Goal: Information Seeking & Learning: Learn about a topic

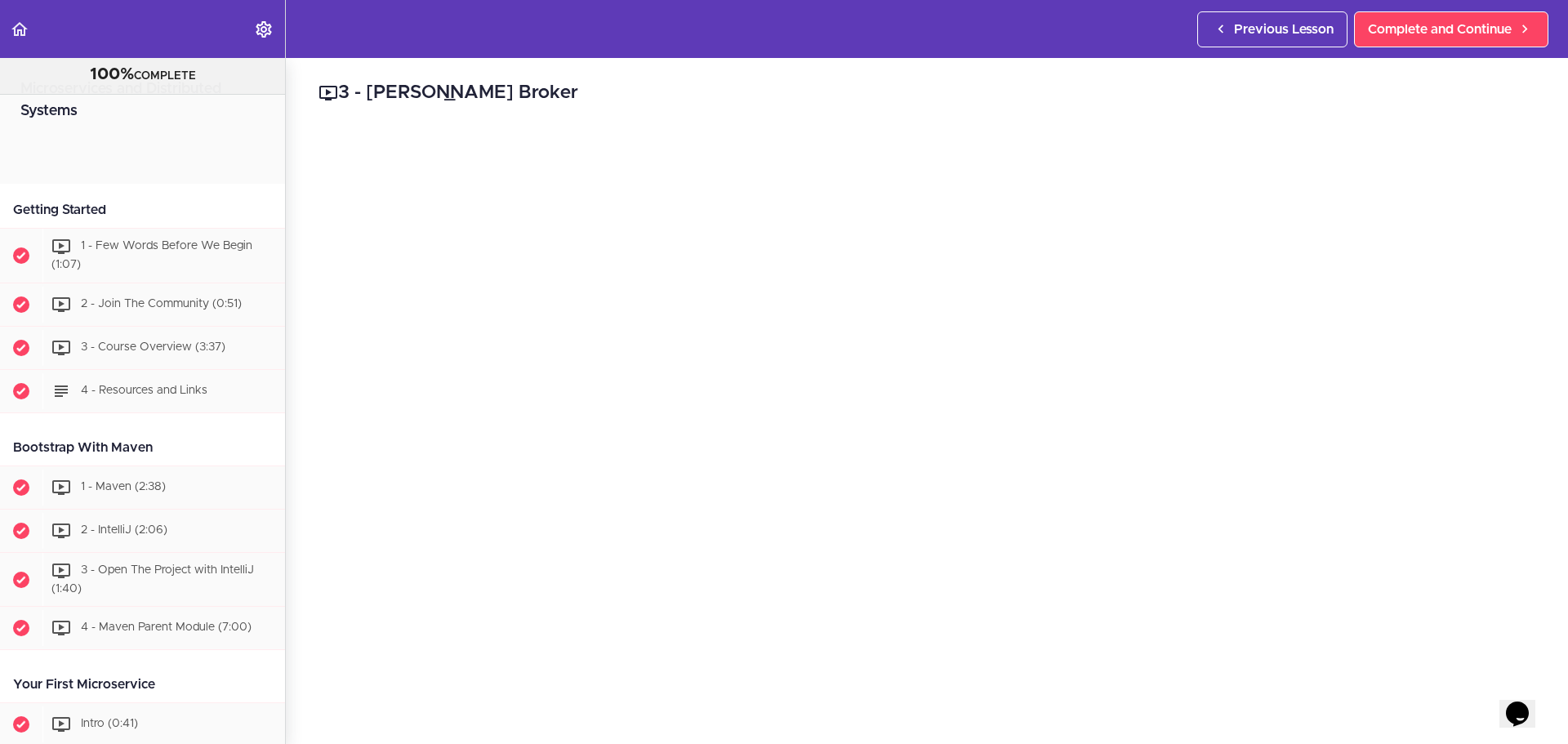
scroll to position [8016, 0]
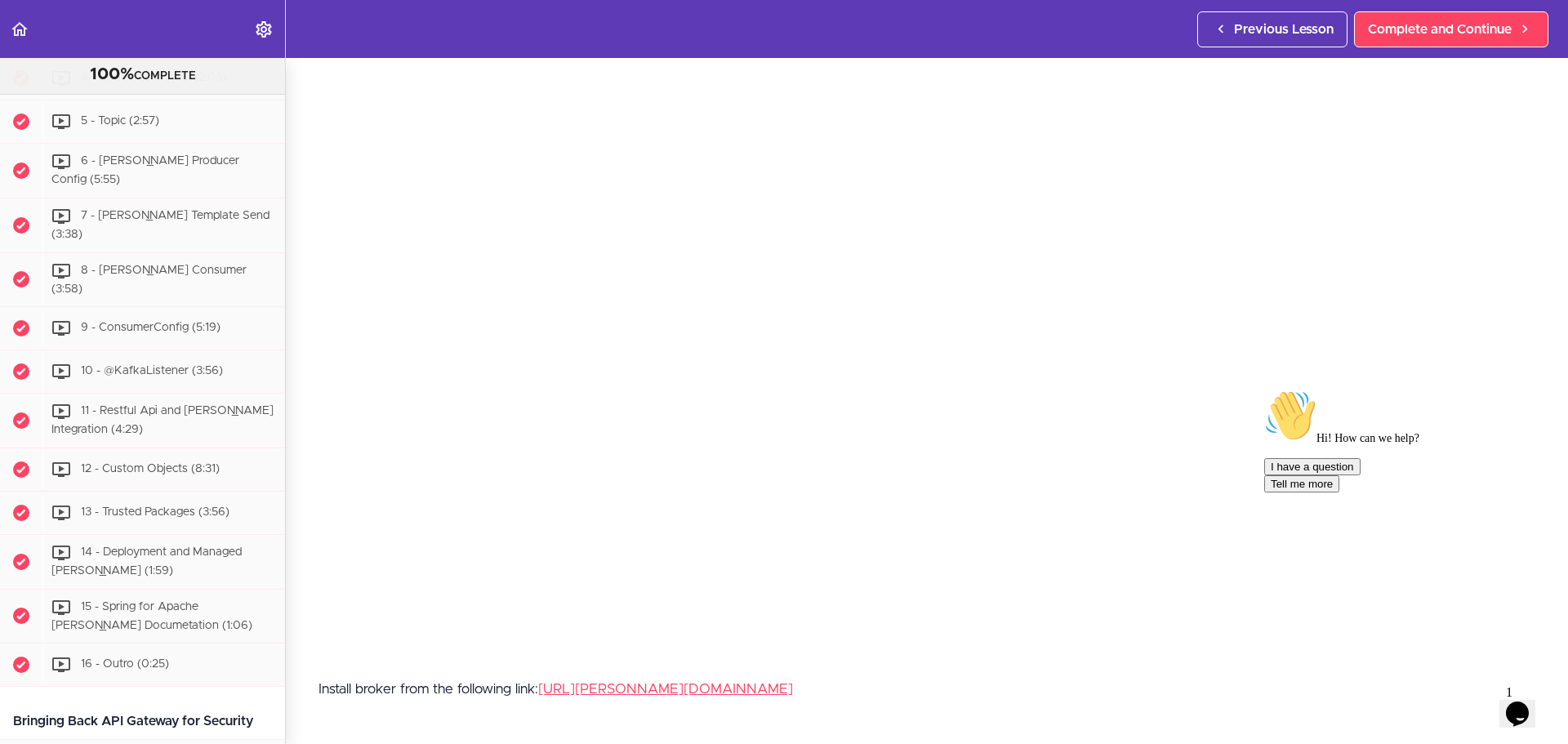
click at [151, 42] on span "3 - [PERSON_NAME] Broker (4:53)" at bounding box center [170, 36] width 179 height 11
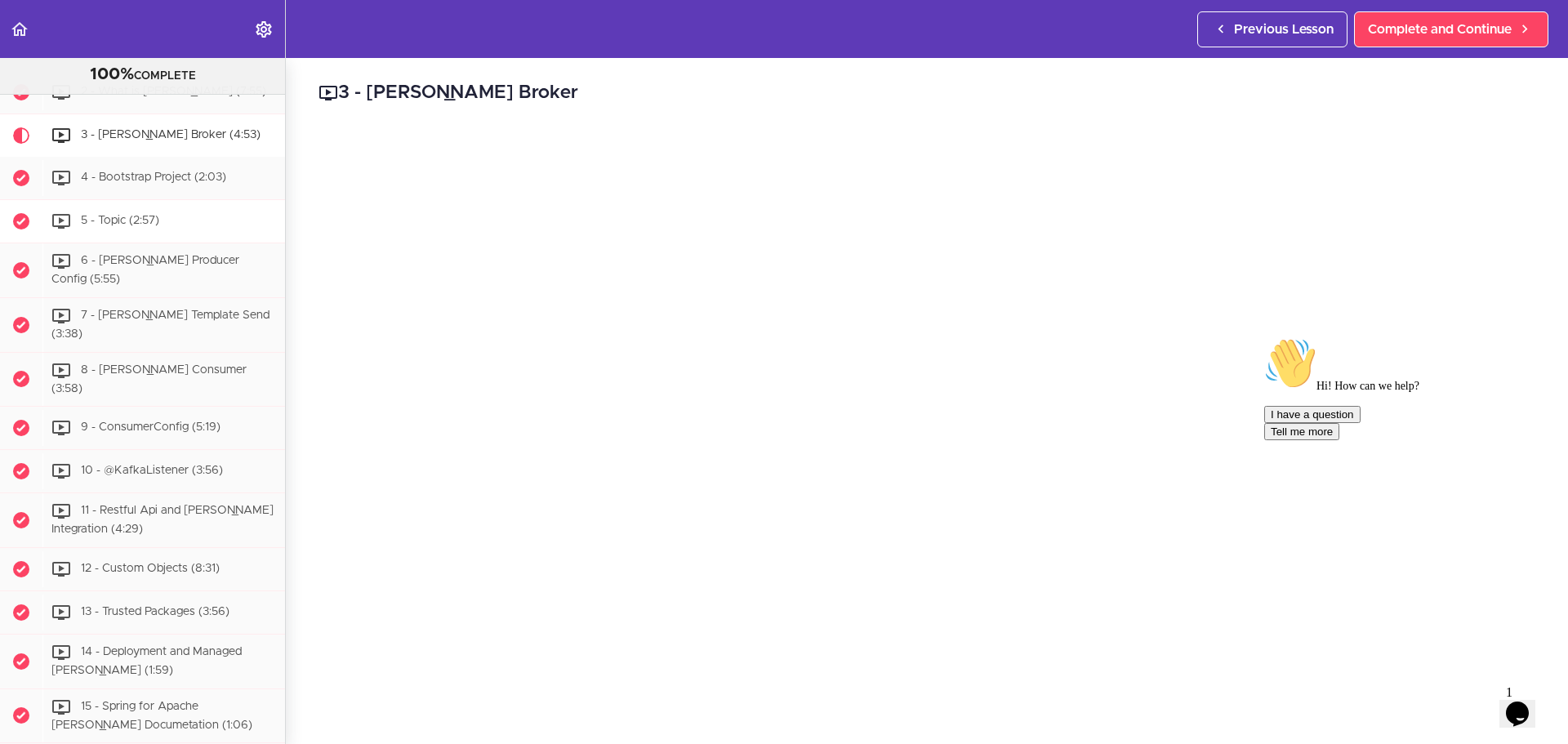
scroll to position [7914, 0]
click at [157, 186] on span "4 - Bootstrap Project (2:03)" at bounding box center [153, 180] width 145 height 11
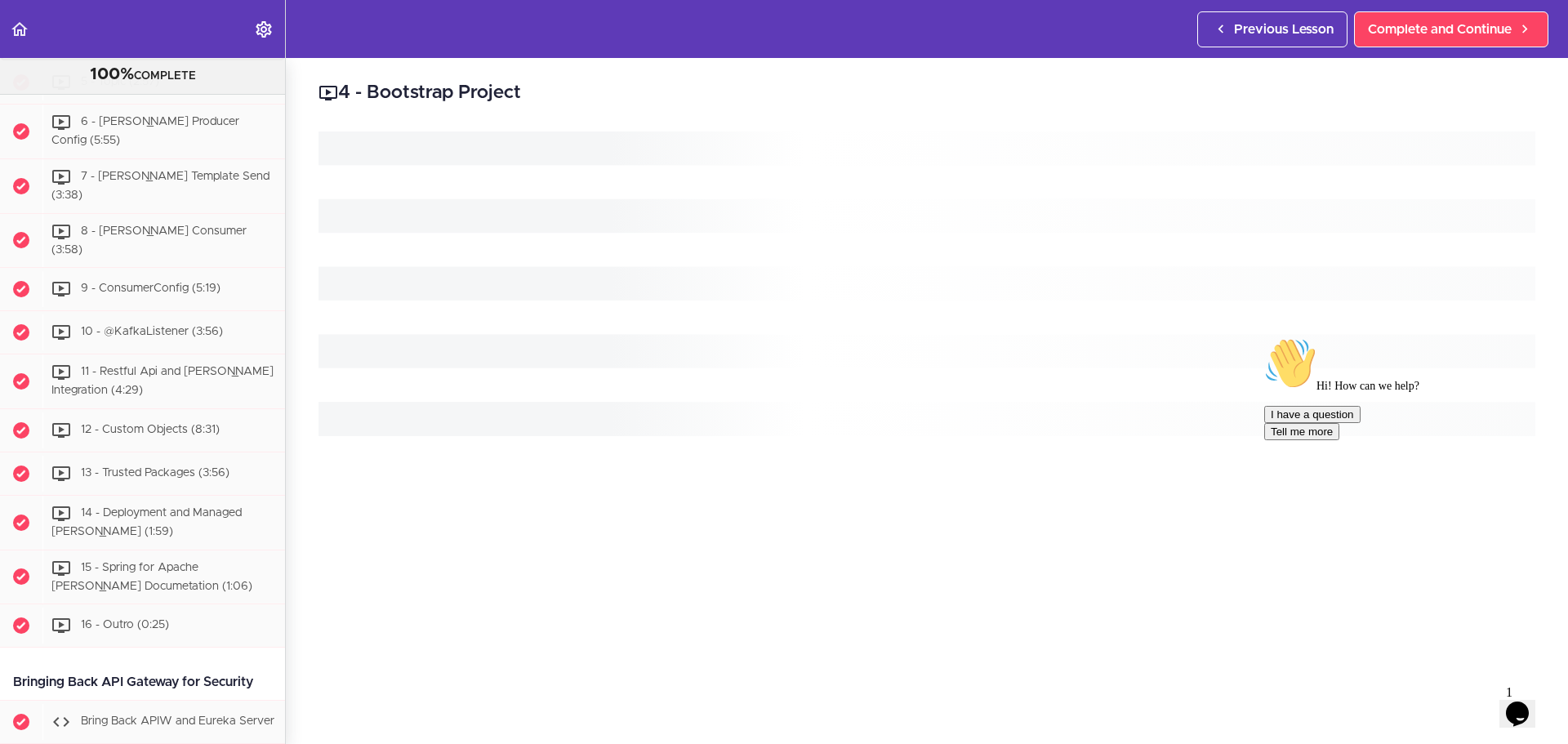
scroll to position [8121, 0]
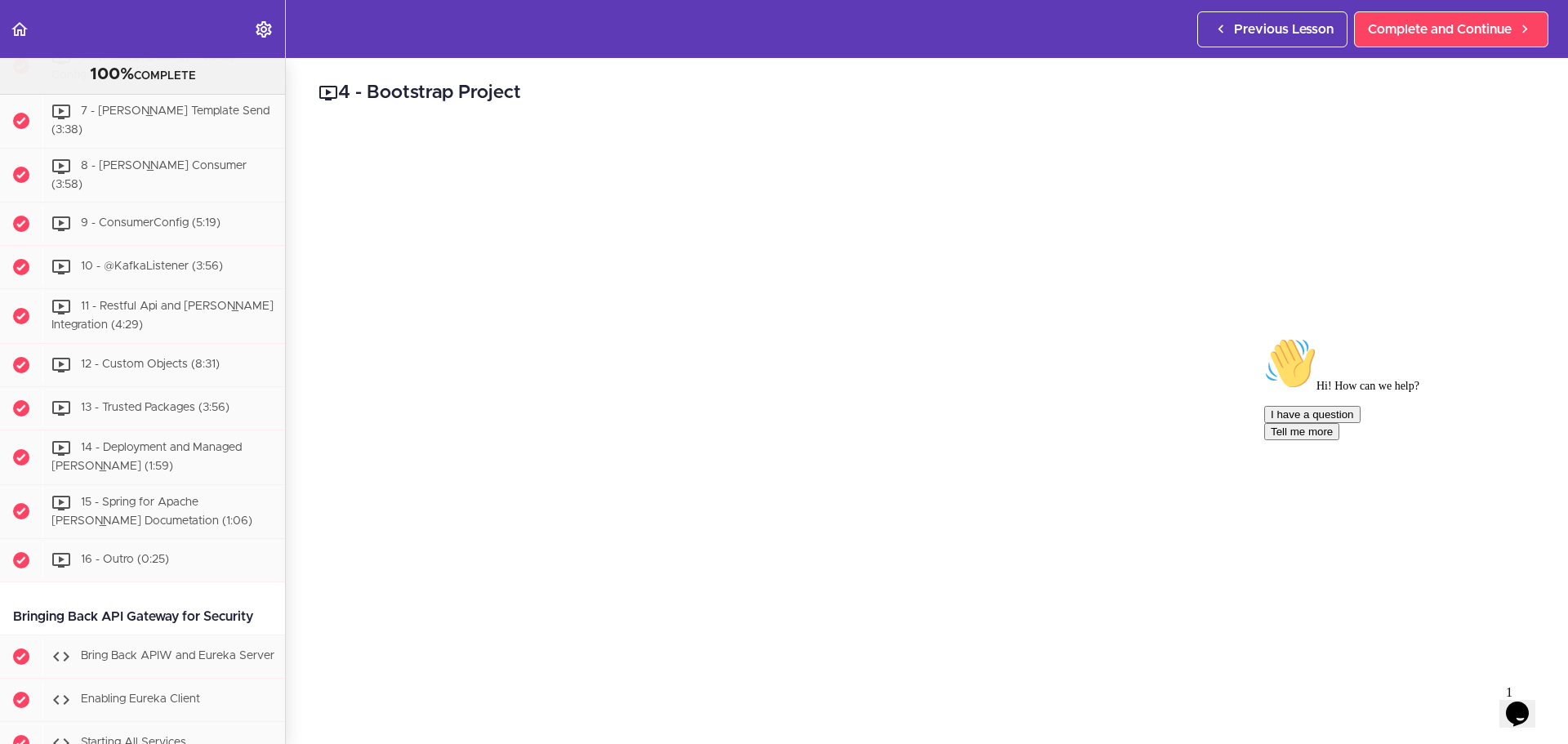
click at [132, 35] on div "5 - Topic (2:57)" at bounding box center [164, 17] width 242 height 36
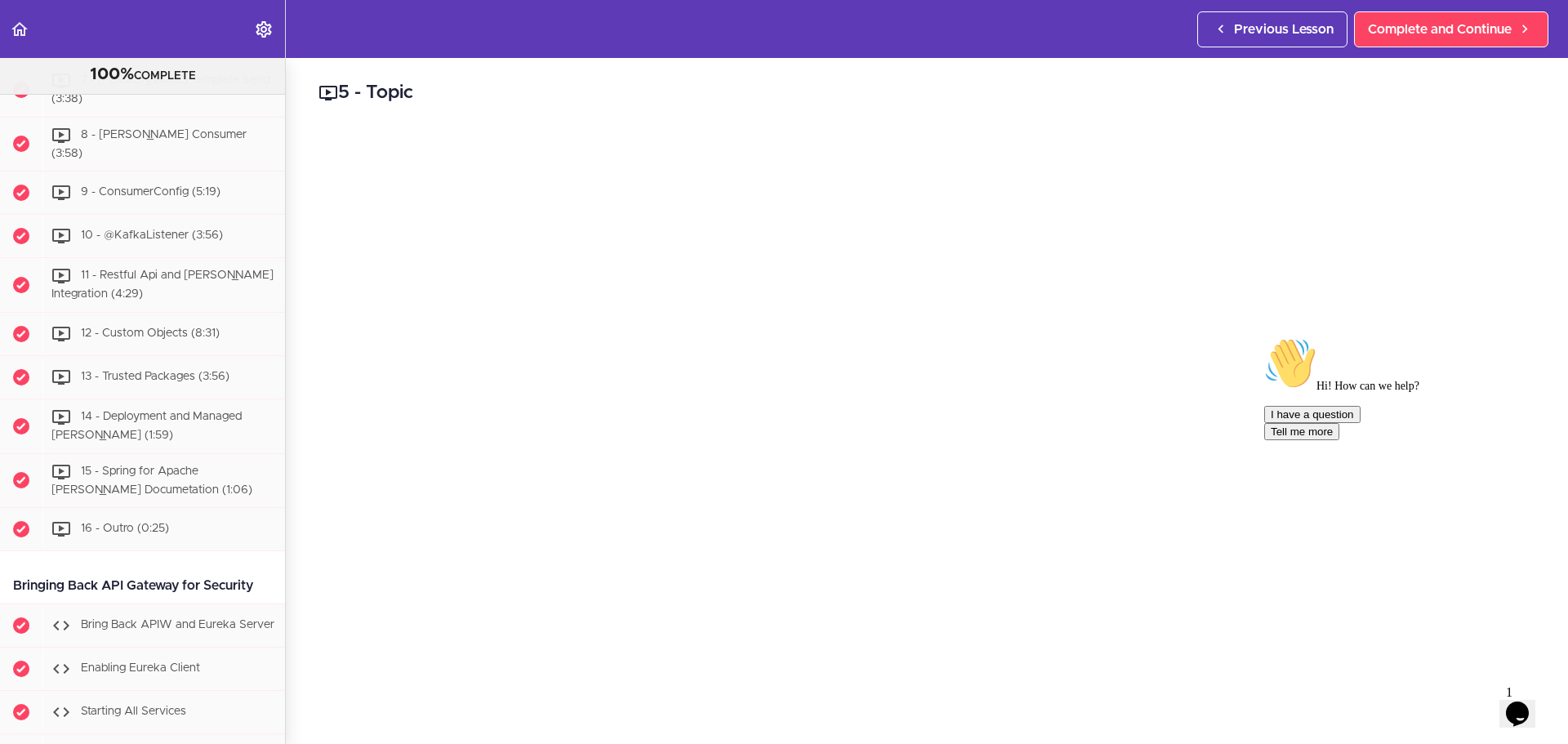
scroll to position [8164, 0]
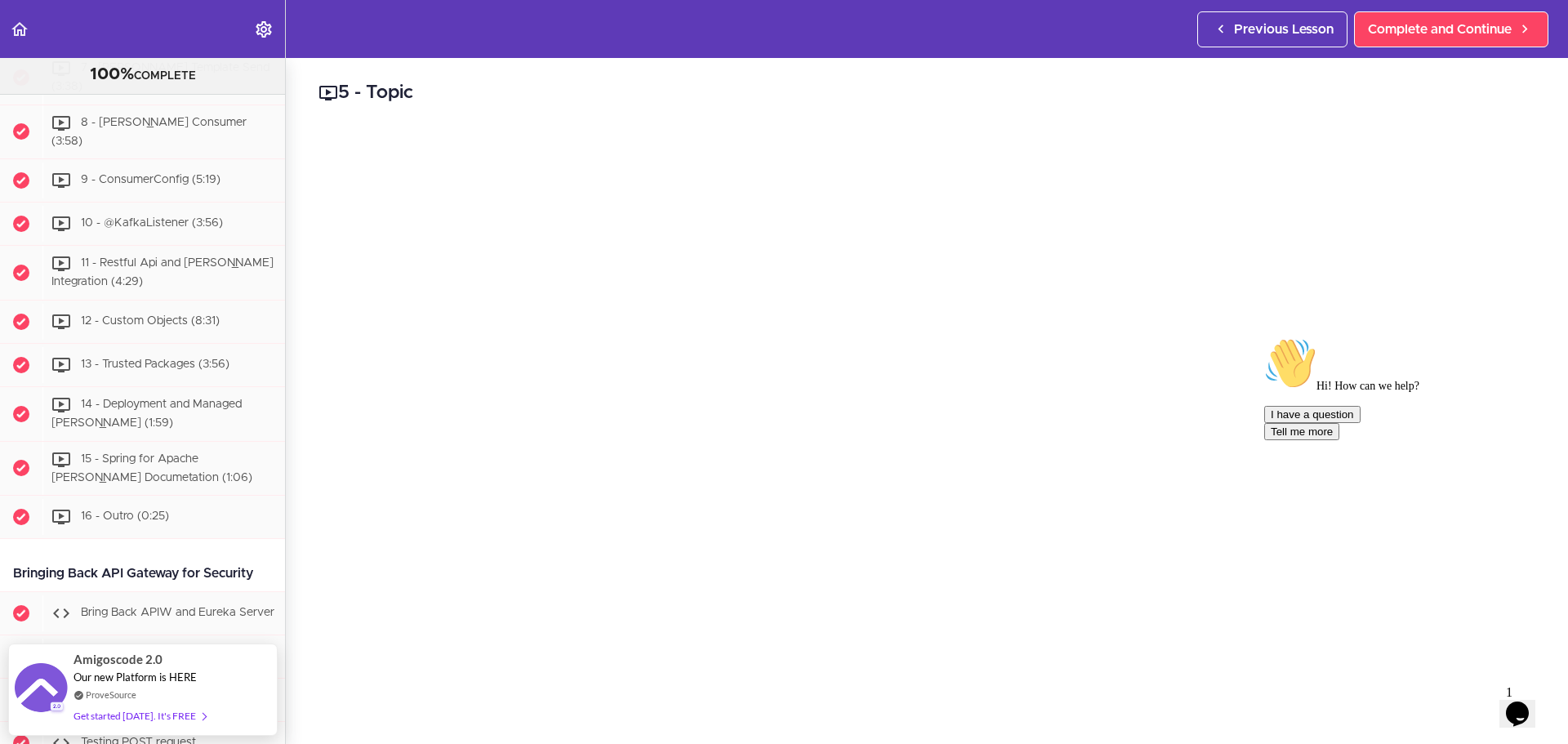
click at [1534, 337] on div "Chat attention grabber" at bounding box center [1411, 337] width 294 height 0
click at [1527, 701] on icon "Opens Chat This icon Opens the chat window." at bounding box center [1517, 714] width 26 height 26
click at [1527, 706] on button "Close Chat This icon closes the chat window." at bounding box center [1515, 717] width 30 height 21
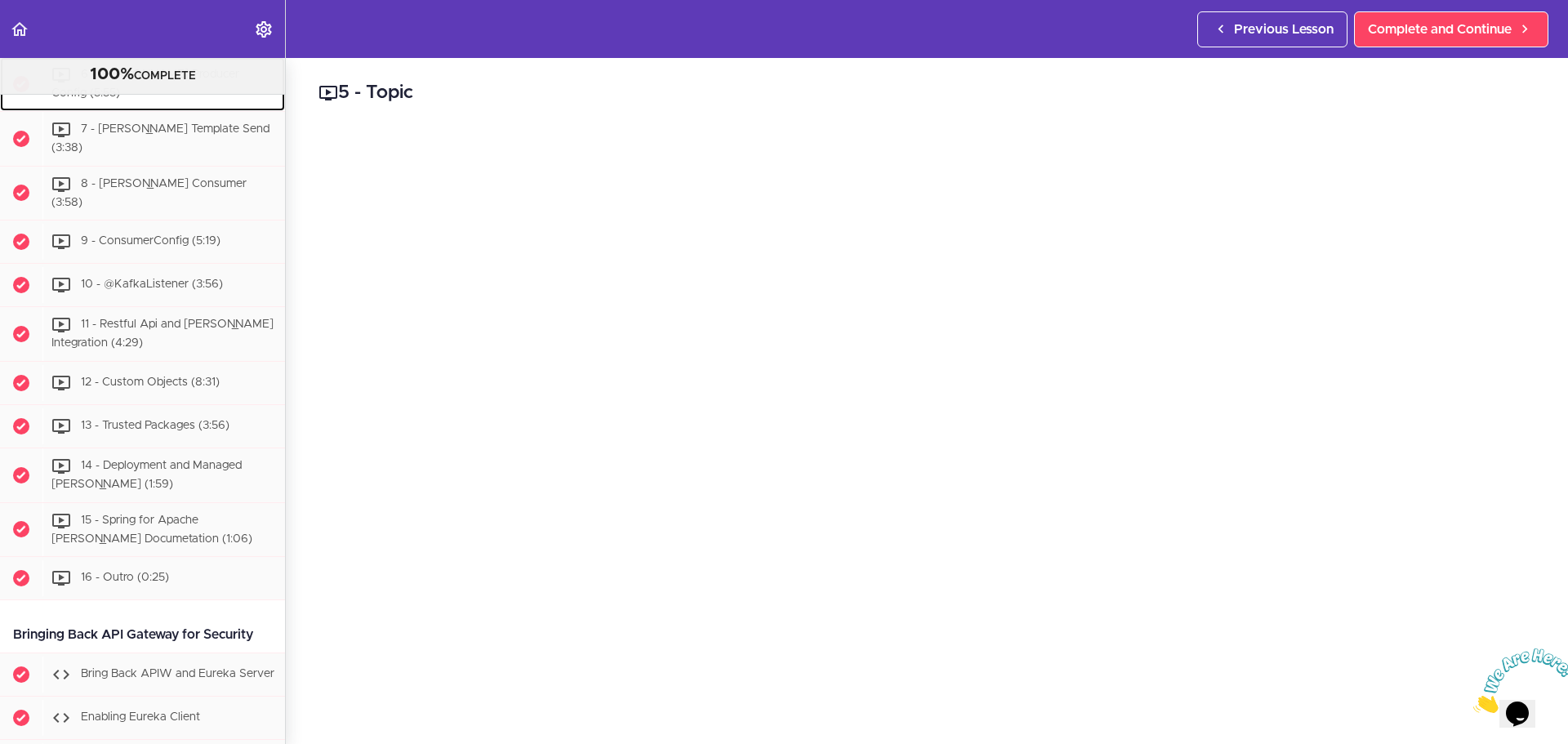
click at [144, 100] on span "6 - [PERSON_NAME] Producer Config (5:55)" at bounding box center [145, 84] width 188 height 31
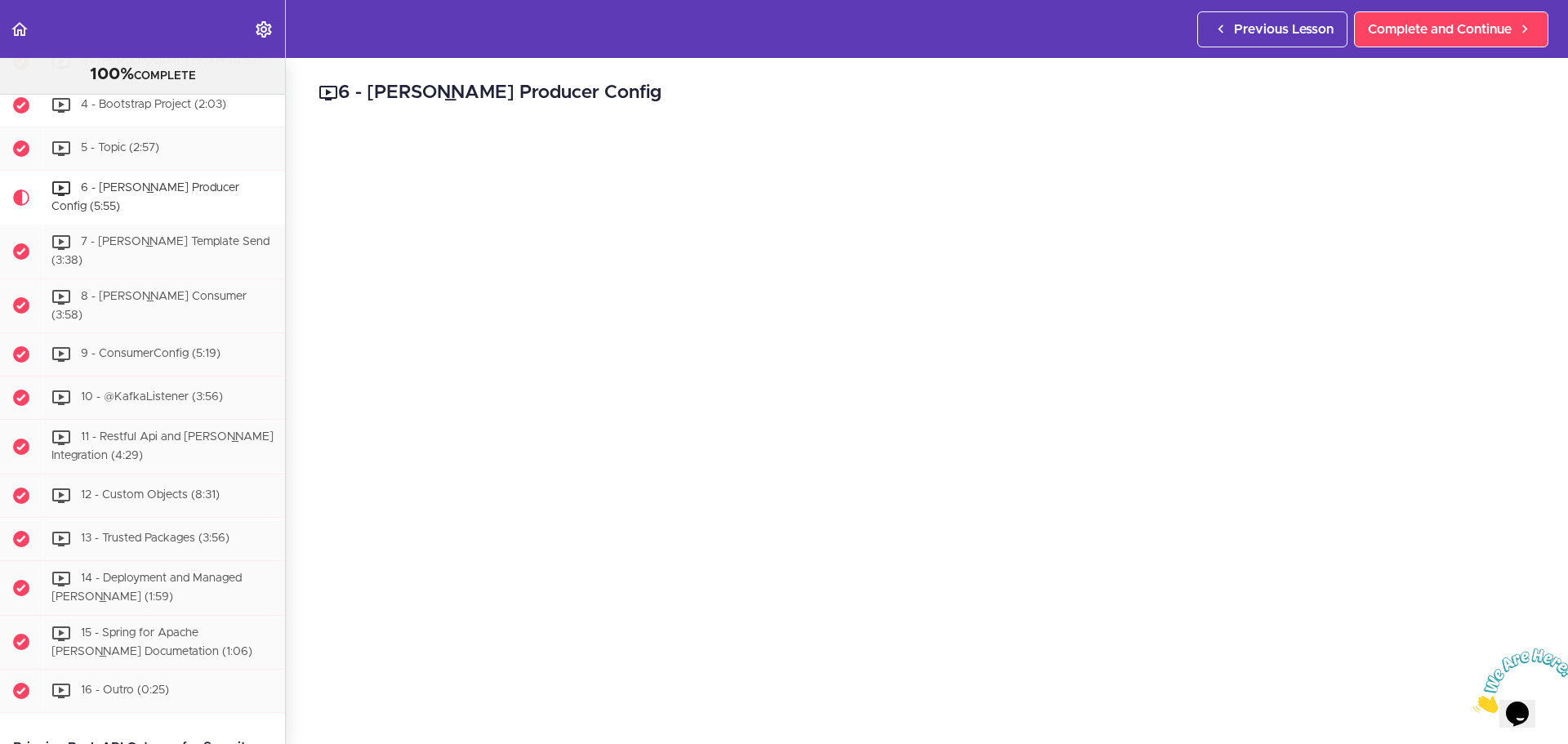
scroll to position [8044, 0]
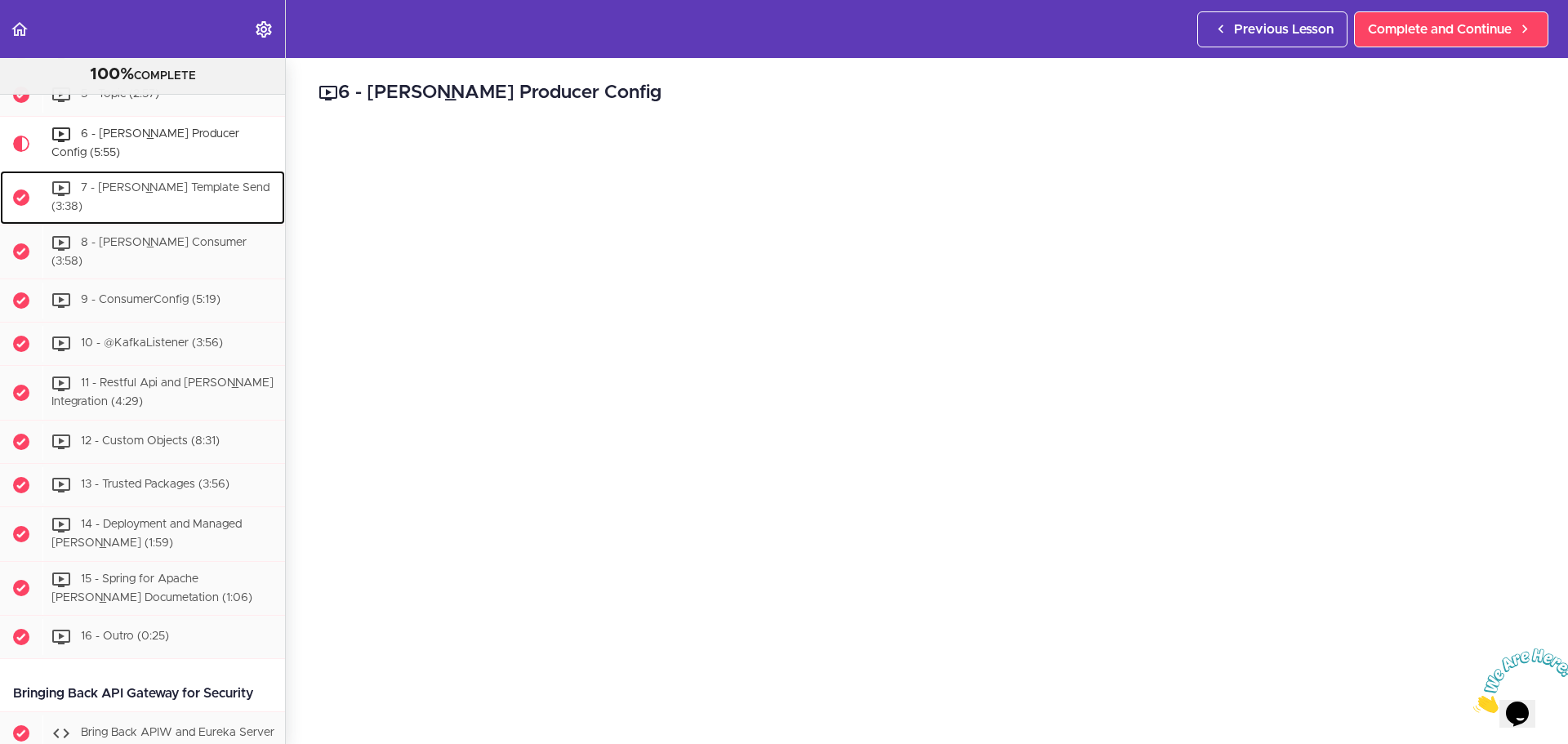
click at [166, 213] on span "7 - [PERSON_NAME] Template Send (3:38)" at bounding box center [160, 197] width 218 height 31
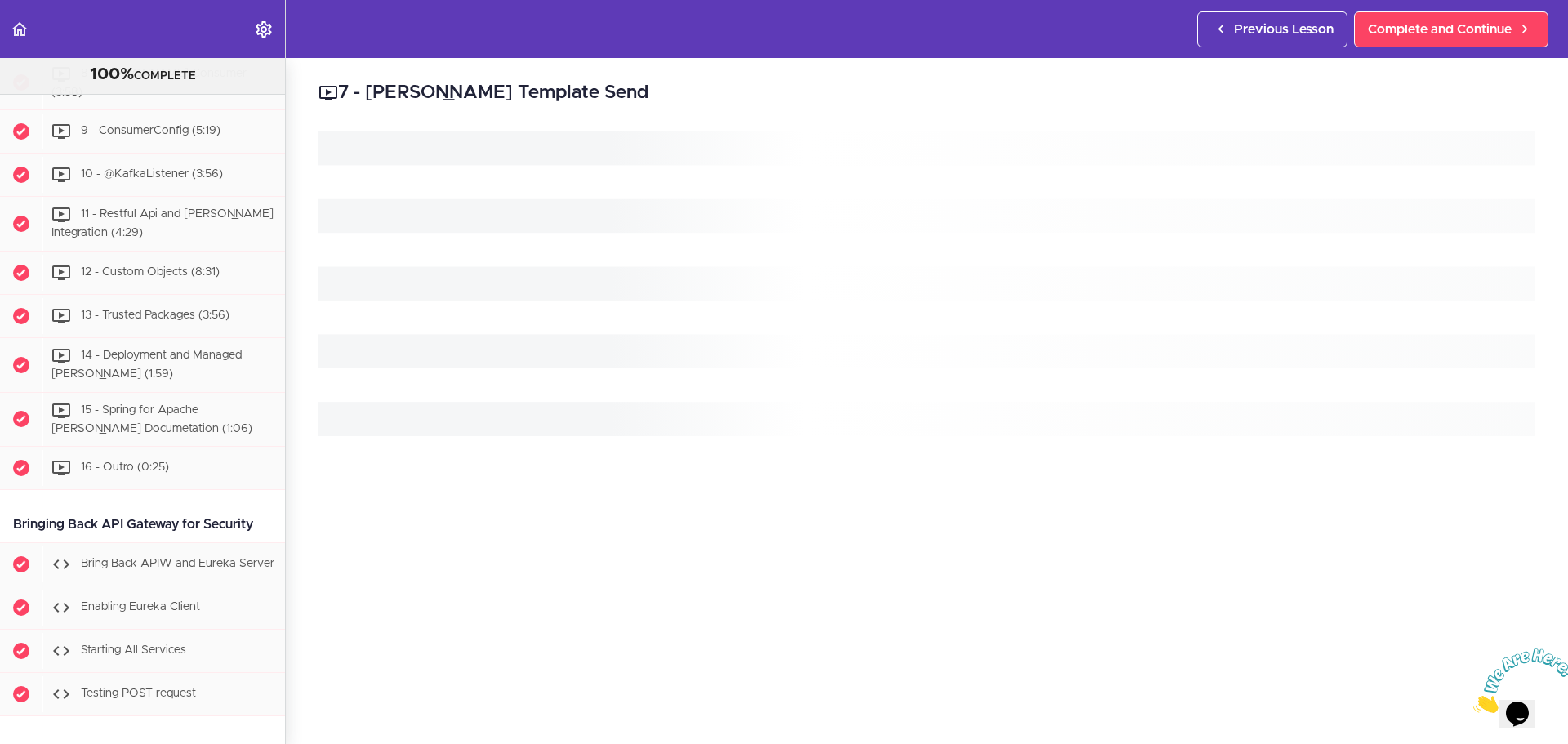
scroll to position [8251, 0]
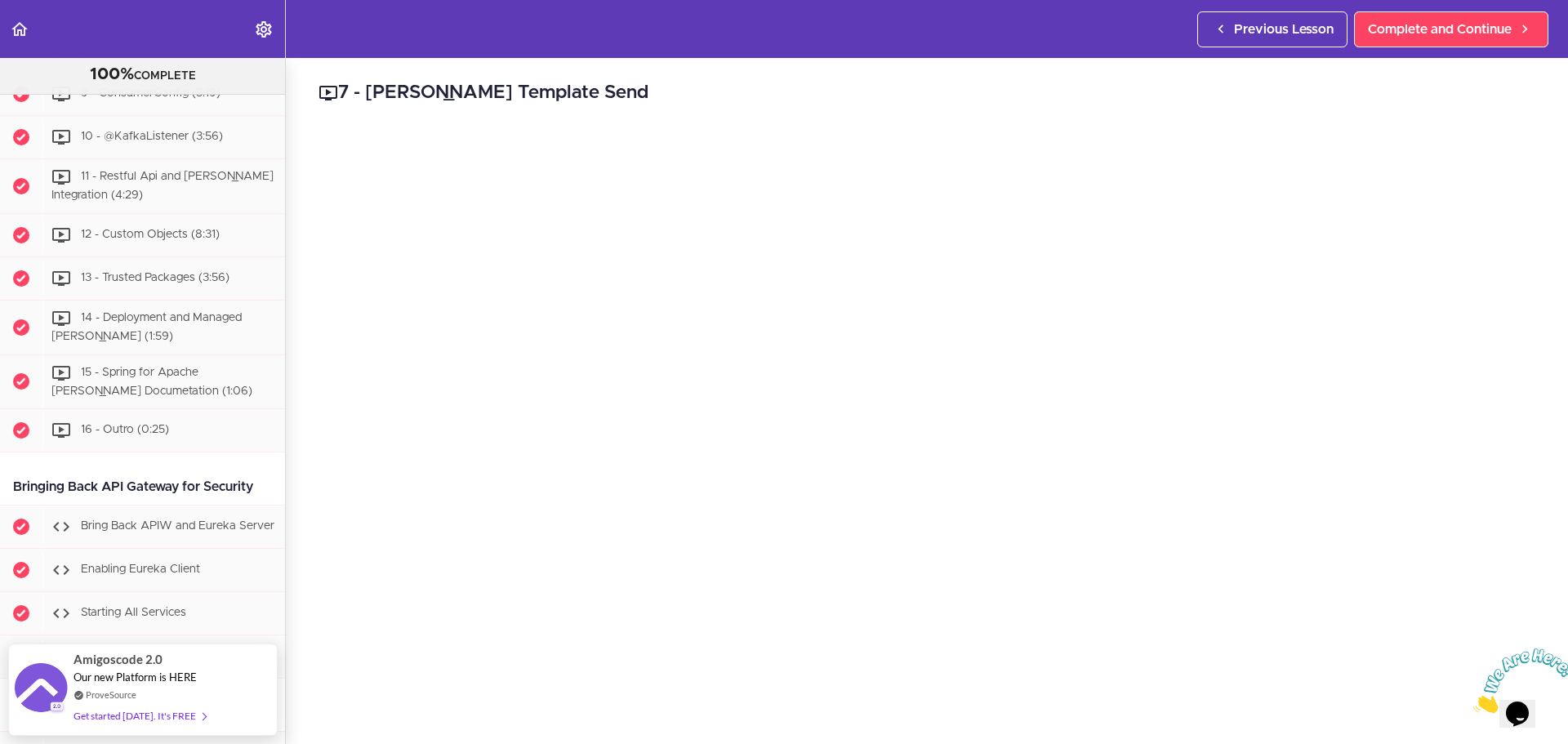
click at [306, 333] on div "7 - [PERSON_NAME] Template Send Complete and Continue 1 - Follow us on LinkedIn…" at bounding box center [927, 401] width 1282 height 686
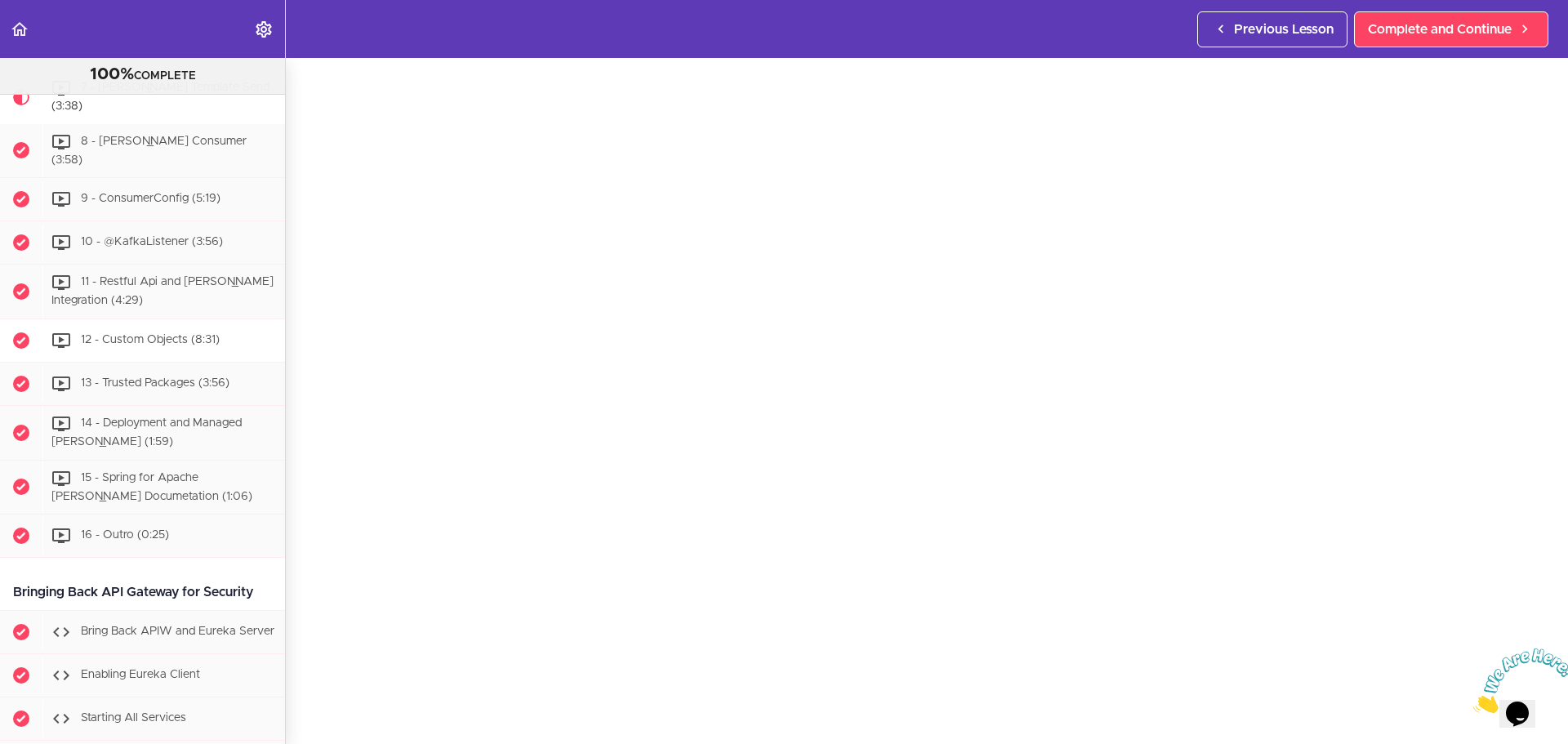
scroll to position [8087, 0]
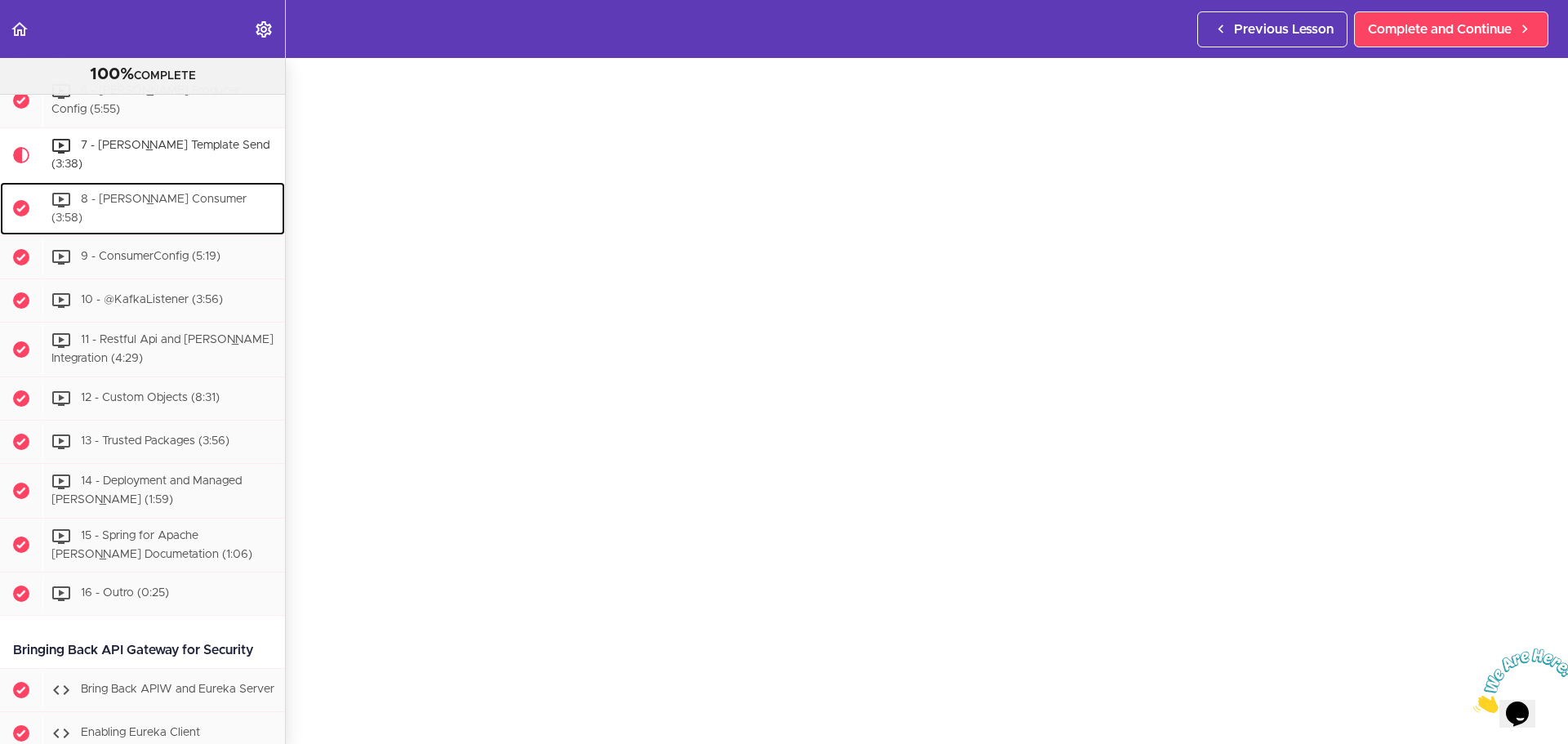
click at [172, 224] on span "8 - [PERSON_NAME] Consumer (3:58)" at bounding box center [149, 208] width 195 height 31
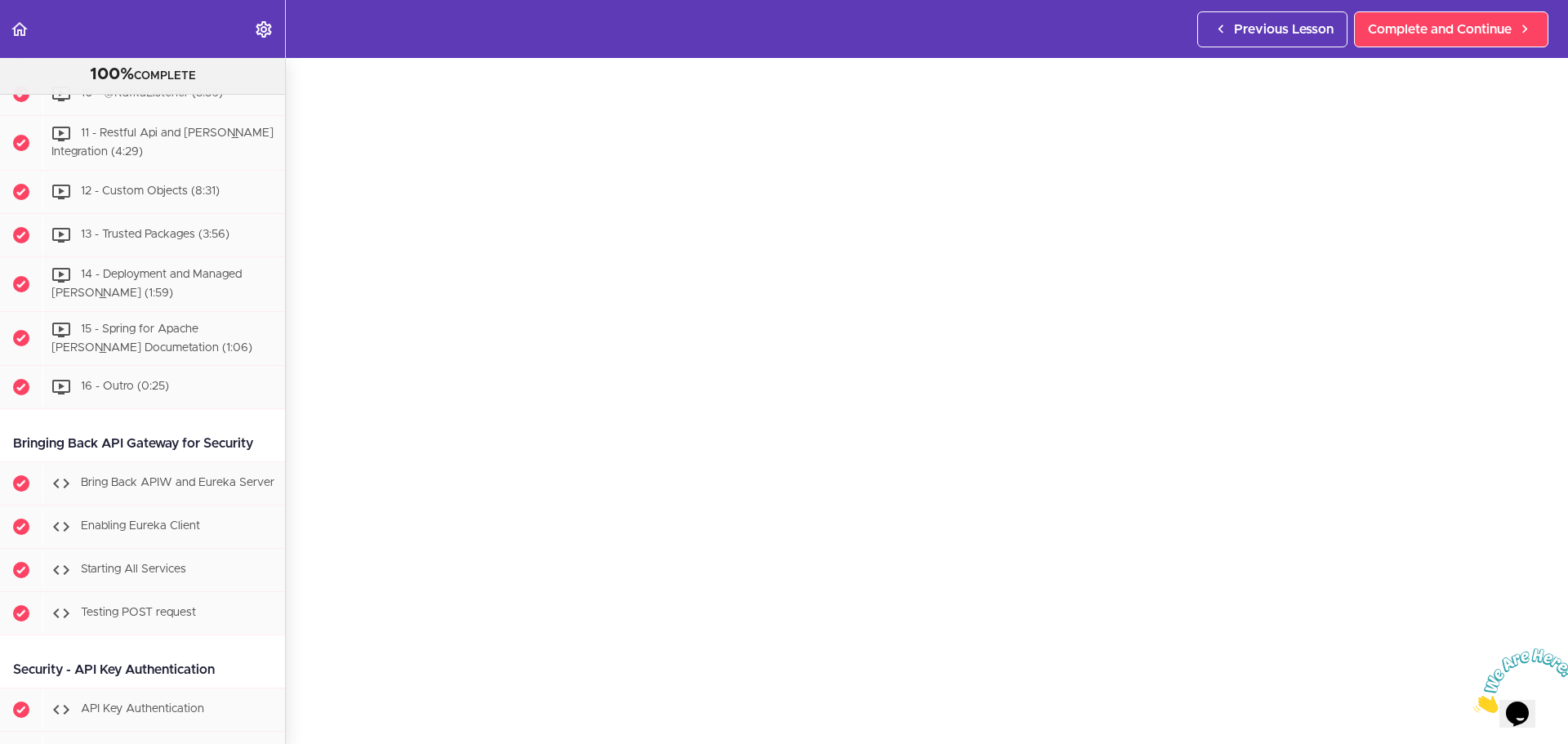
scroll to position [77, 0]
click at [302, 455] on div "8 - [PERSON_NAME] Consumer Complete and Continue 1 - Follow us on LinkedIn 2 - …" at bounding box center [927, 325] width 1282 height 686
click at [307, 446] on div "8 - [PERSON_NAME] Consumer Complete and Continue 1 - Follow us on LinkedIn 2 - …" at bounding box center [927, 325] width 1282 height 686
click at [304, 411] on div "8 - [PERSON_NAME] Consumer Complete and Continue 1 - Follow us on LinkedIn 2 - …" at bounding box center [927, 325] width 1282 height 686
click at [300, 537] on div "8 - [PERSON_NAME] Consumer Complete and Continue 1 - Follow us on LinkedIn 2 - …" at bounding box center [927, 325] width 1282 height 686
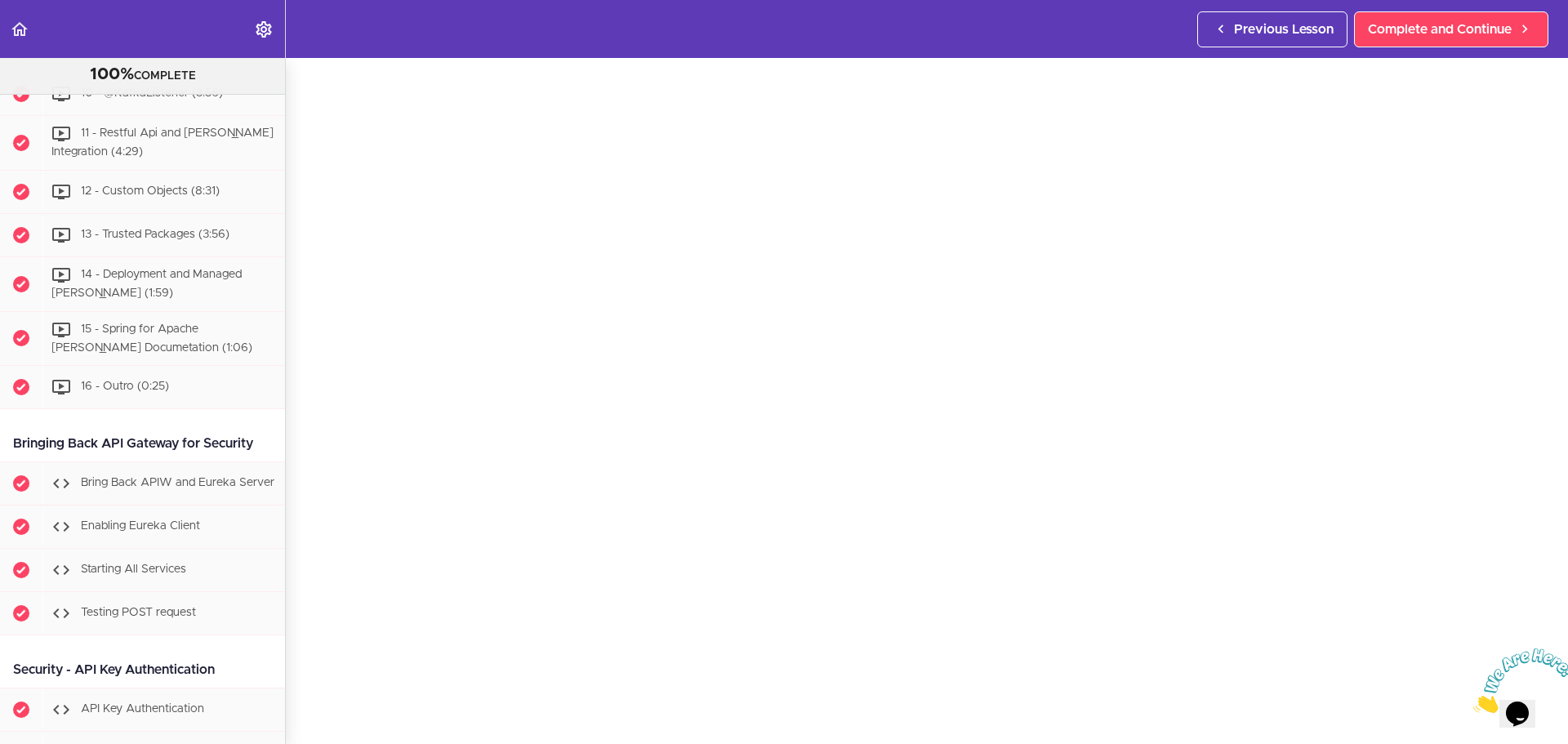
click at [1474, 702] on icon "Close" at bounding box center [1474, 709] width 0 height 14
click at [1553, 421] on div "8 - [PERSON_NAME] Consumer Complete and Continue 1 - Follow us on LinkedIn 2 - …" at bounding box center [927, 325] width 1282 height 686
drag, startPoint x: 1548, startPoint y: 347, endPoint x: 1549, endPoint y: 423, distance: 76.0
click at [1549, 423] on div "8 - [PERSON_NAME] Consumer Complete and Continue 1 - Follow us on LinkedIn 2 - …" at bounding box center [927, 319] width 1282 height 686
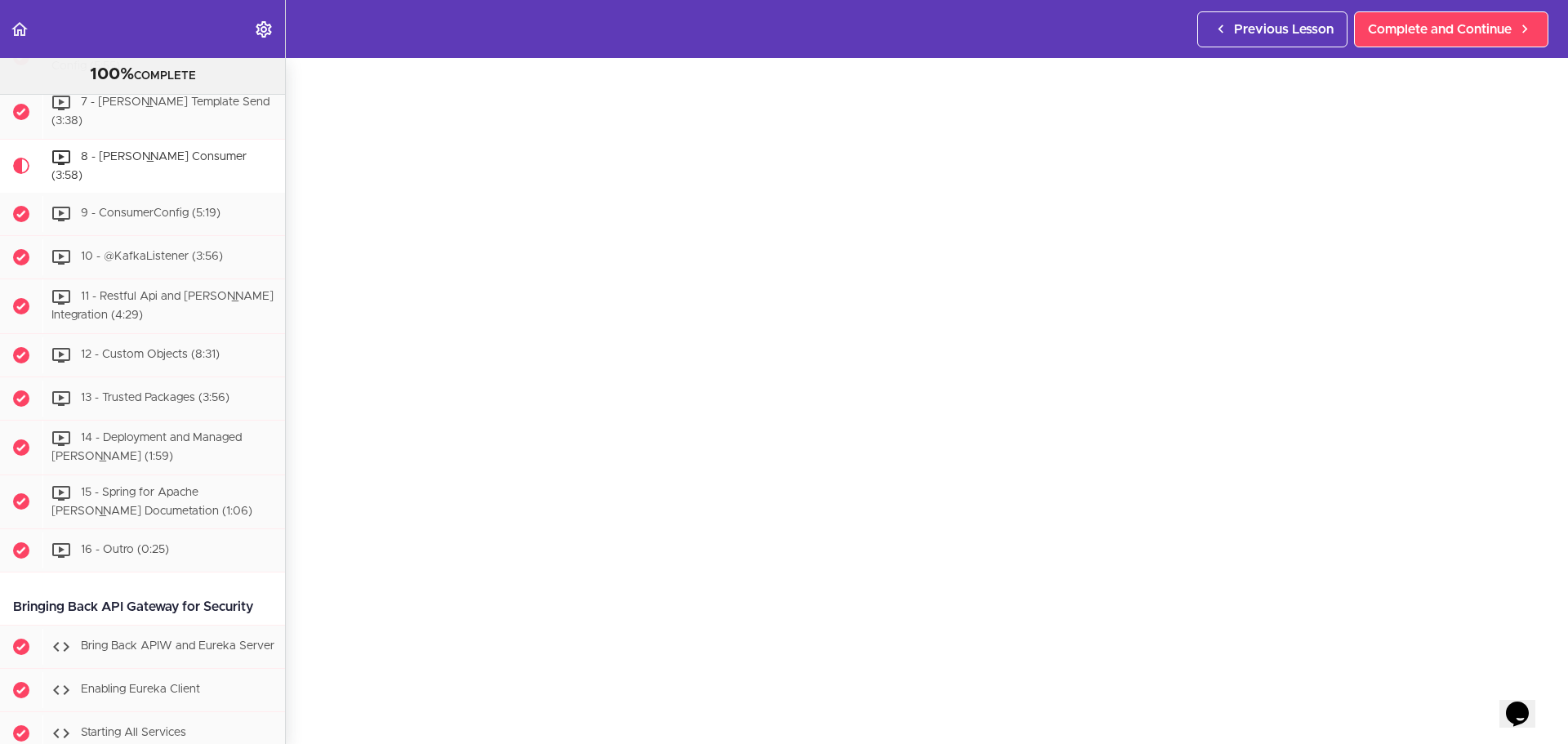
scroll to position [0, 0]
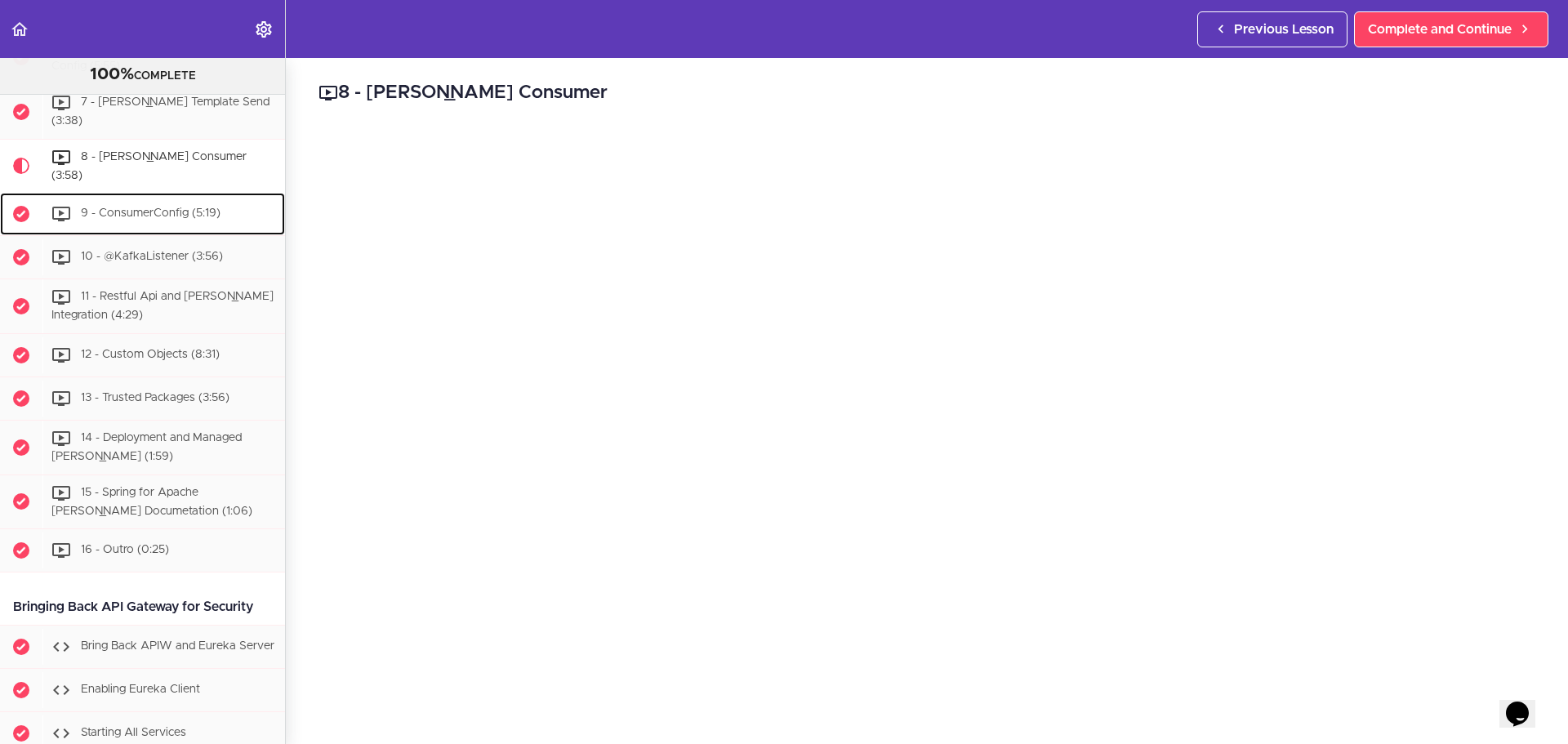
click at [131, 220] on span "9 - ConsumerConfig (5:19)" at bounding box center [150, 214] width 140 height 11
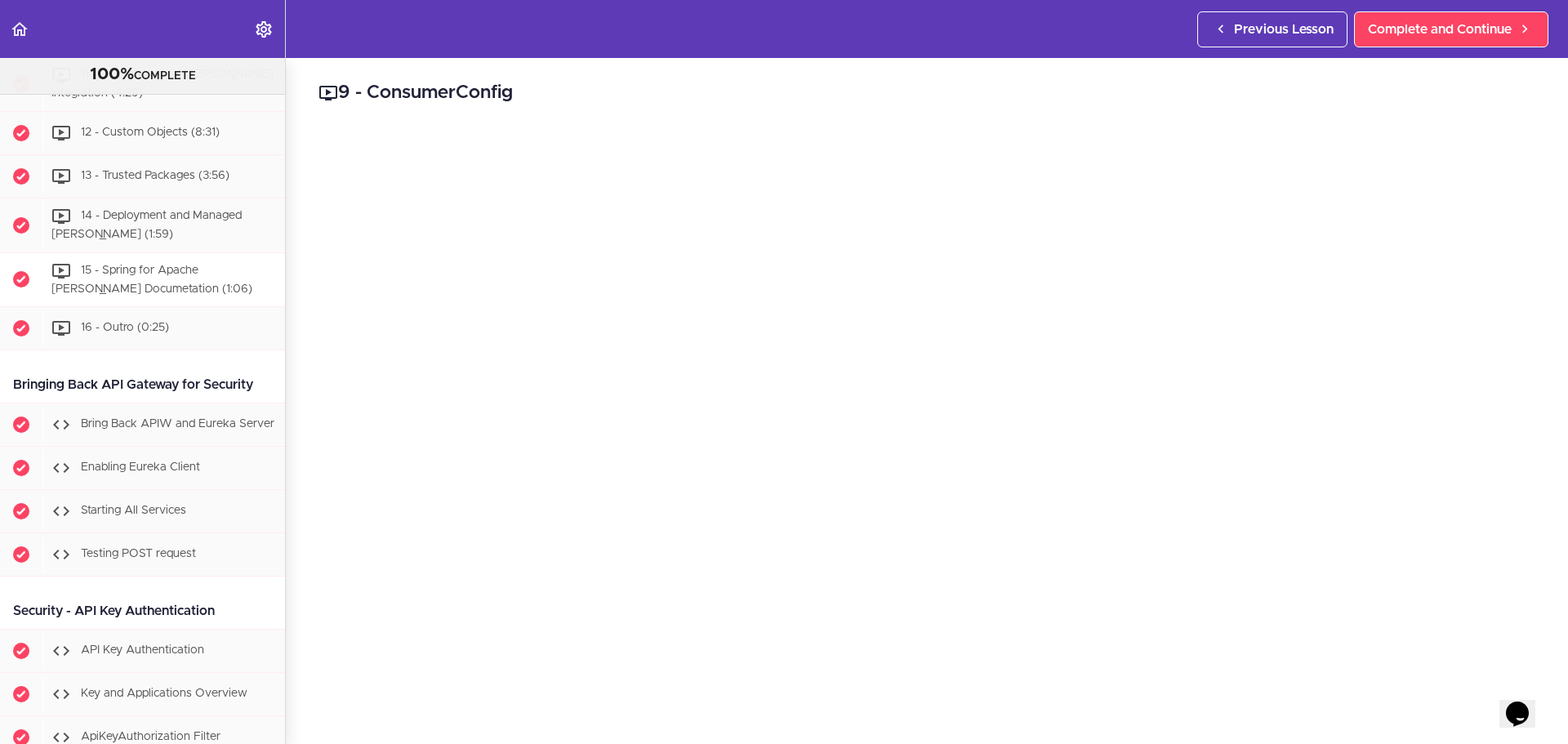
scroll to position [8345, 0]
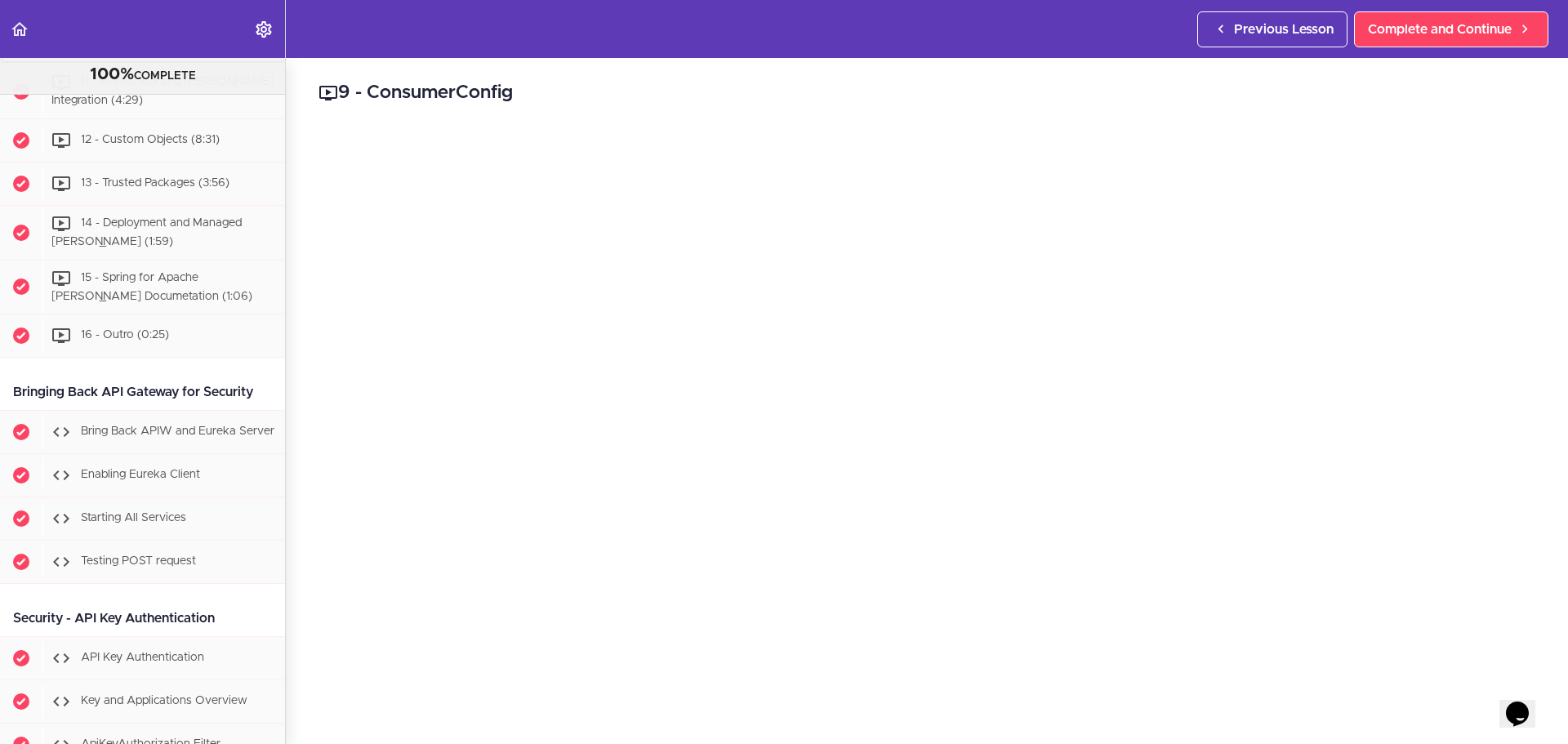
click at [150, 60] on div "10 - @KafkaListener (3:56)" at bounding box center [164, 42] width 242 height 36
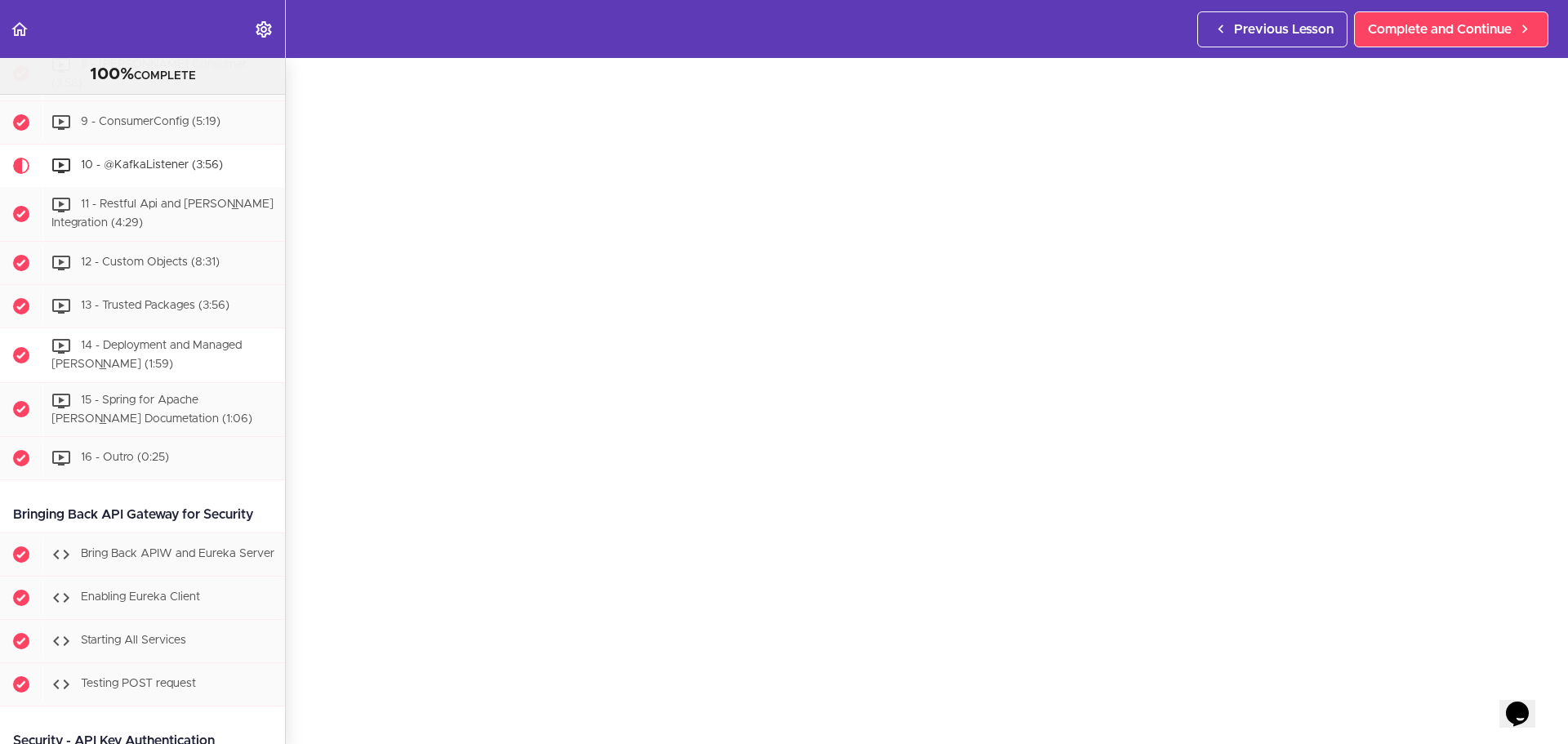
scroll to position [8217, 0]
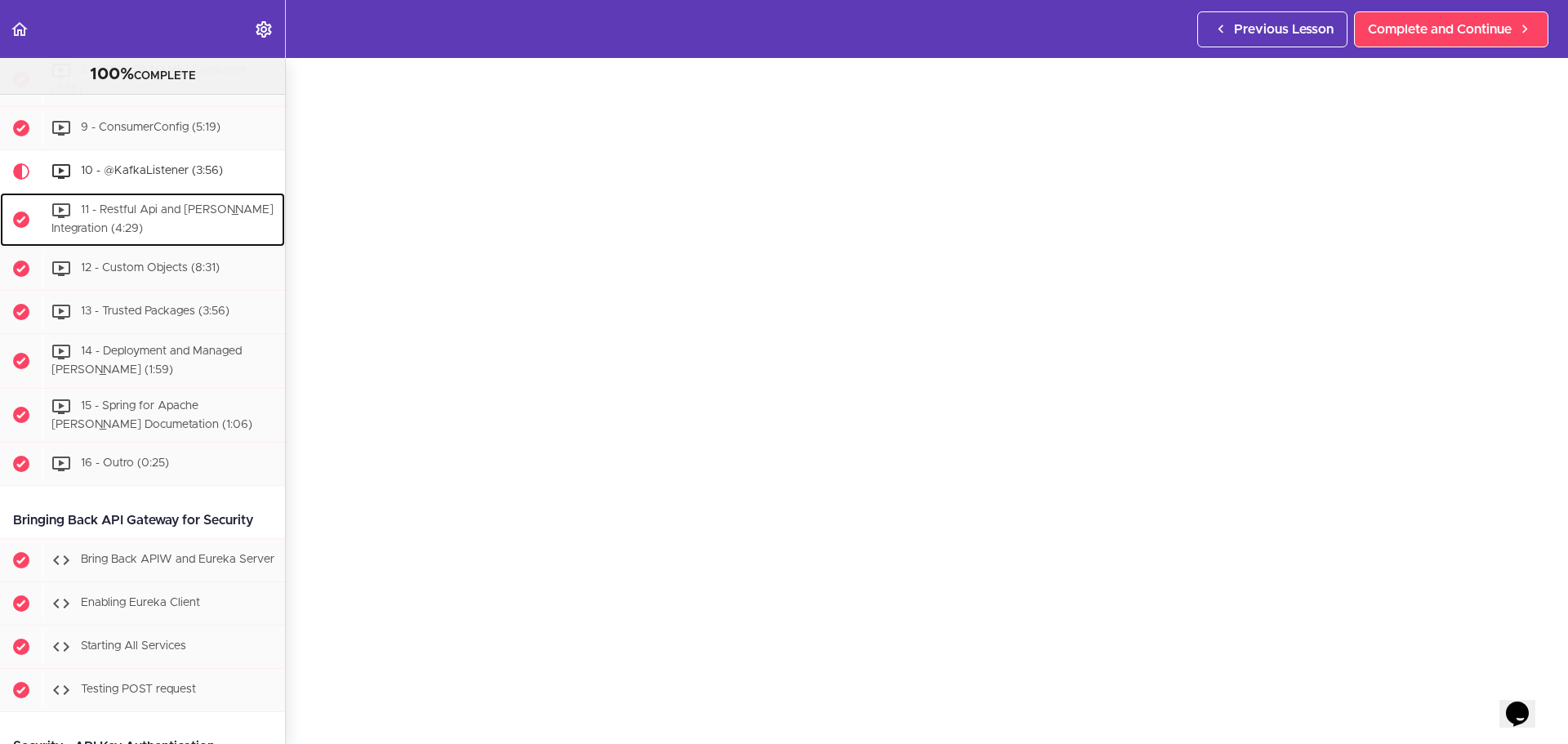
click at [158, 235] on span "11 - Restful Api and [PERSON_NAME] Integration (4:29)" at bounding box center [163, 220] width 222 height 31
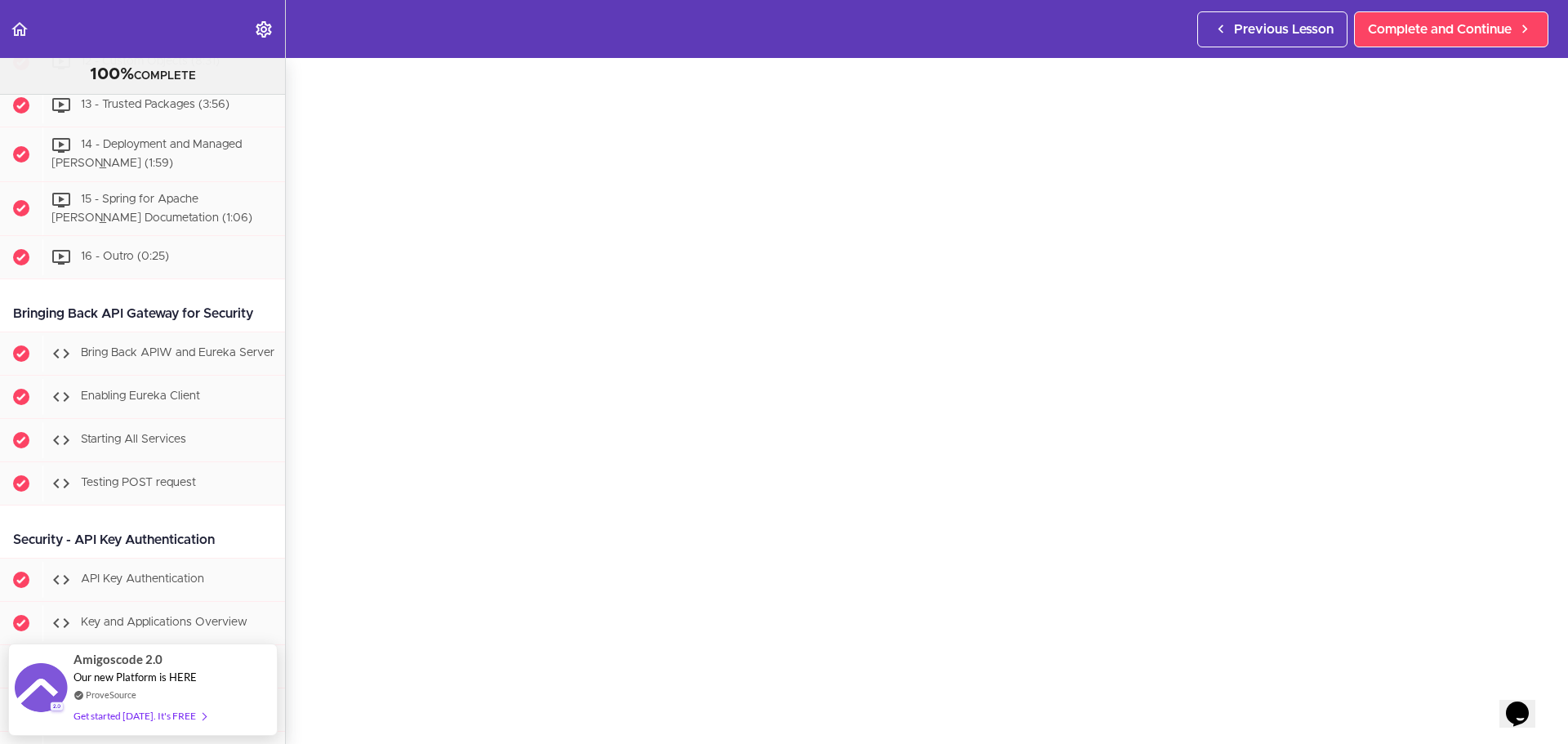
scroll to position [81, 0]
click at [164, 80] on div "12 - Custom Objects (8:31)" at bounding box center [164, 61] width 242 height 36
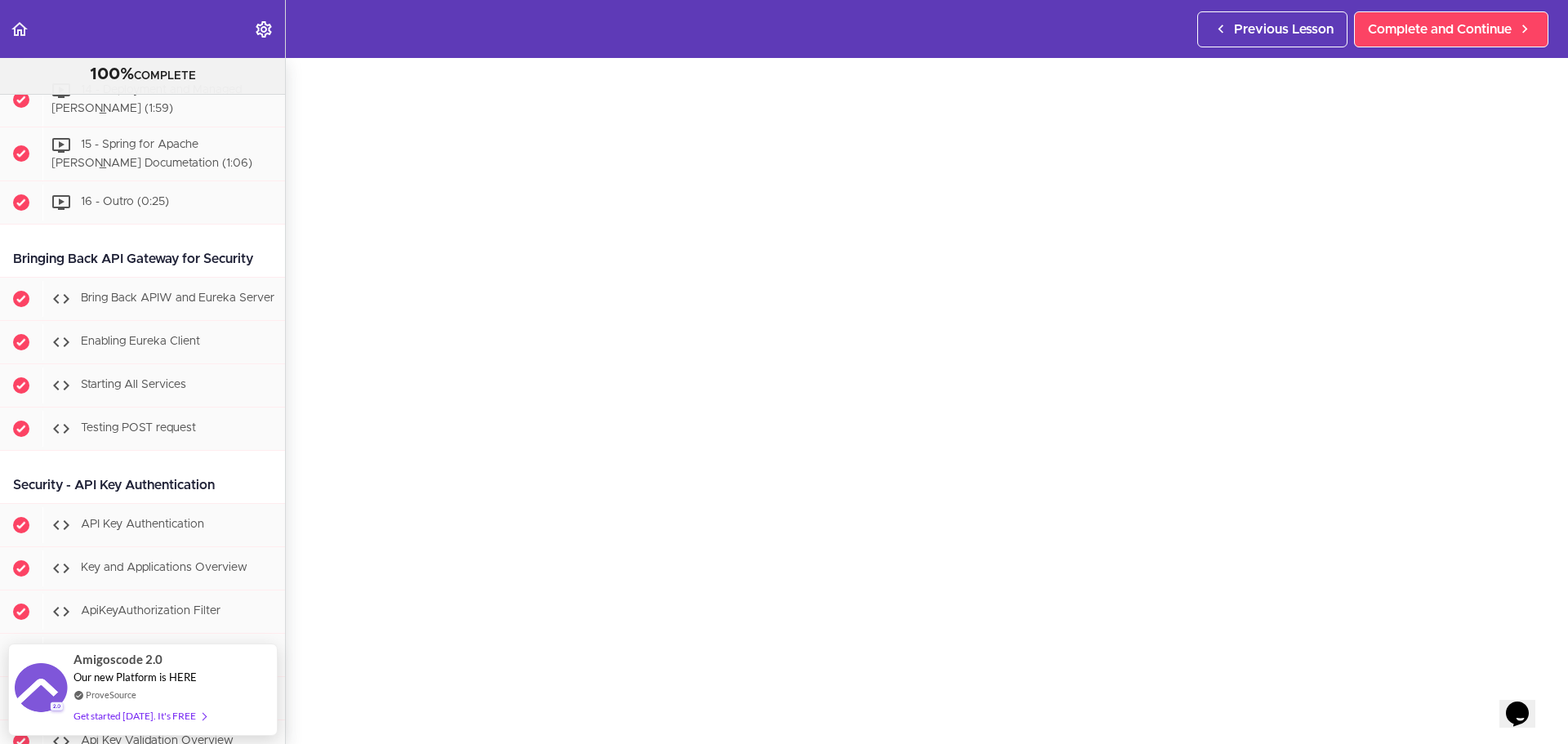
scroll to position [81, 0]
